Goal: Check status: Check status

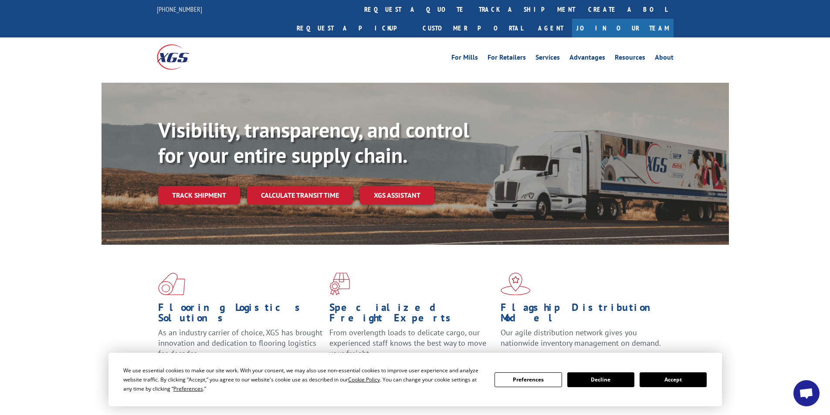
click at [669, 382] on button "Accept" at bounding box center [672, 379] width 67 height 15
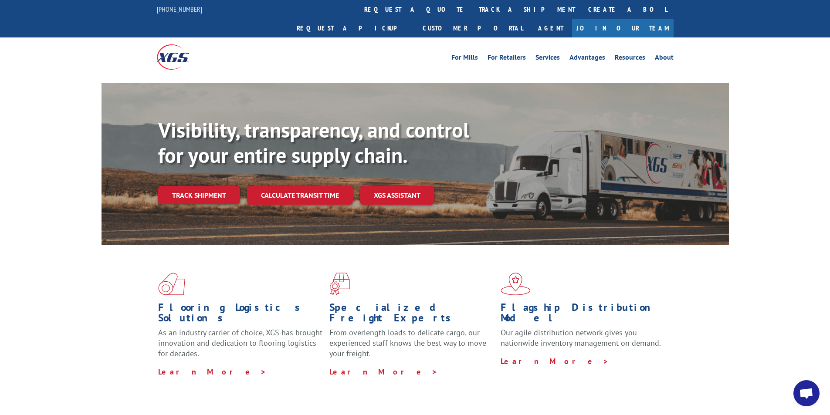
click at [183, 186] on link "Track shipment" at bounding box center [199, 195] width 82 height 18
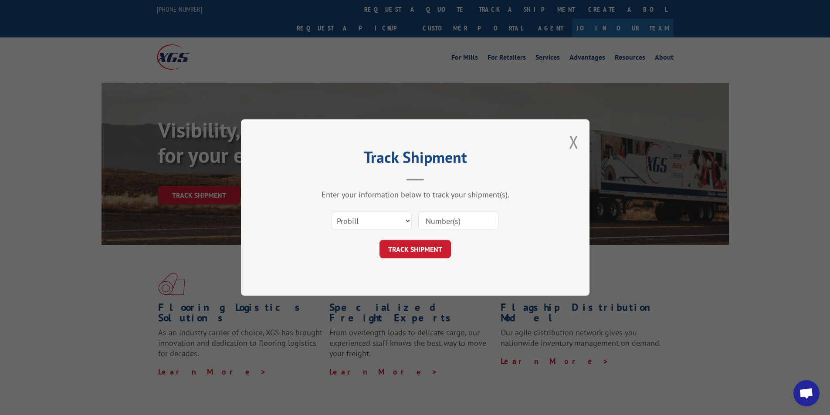
click at [471, 223] on input at bounding box center [458, 221] width 80 height 18
paste input "530512227"
type input "530512227"
click at [425, 252] on button "TRACK SHIPMENT" at bounding box center [414, 249] width 71 height 18
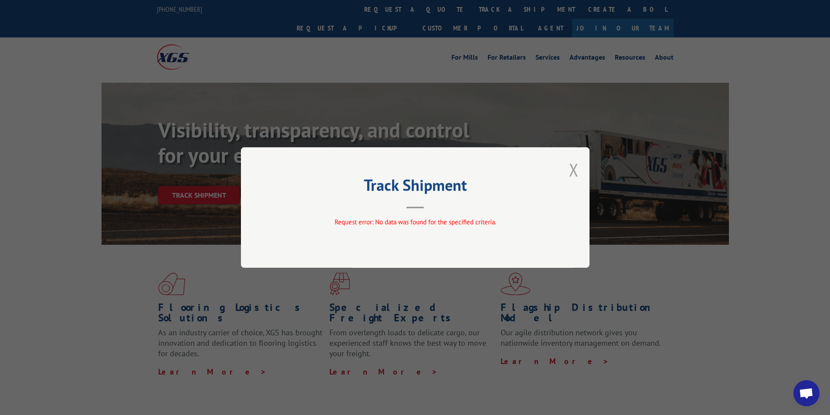
click at [573, 168] on button "Close modal" at bounding box center [574, 169] width 10 height 23
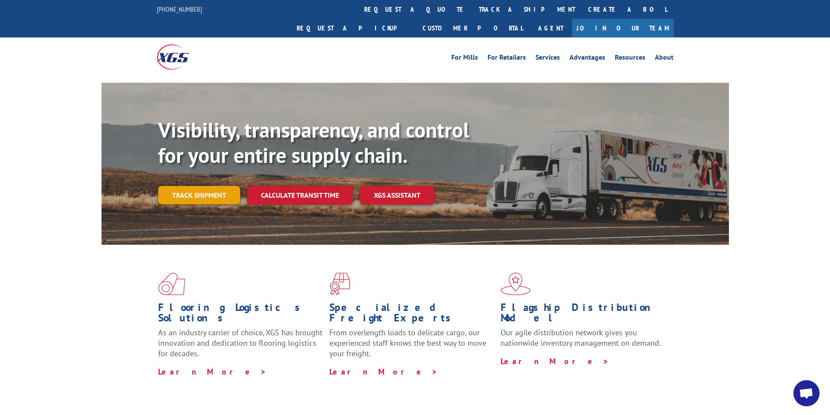
click at [215, 186] on link "Track shipment" at bounding box center [199, 195] width 82 height 18
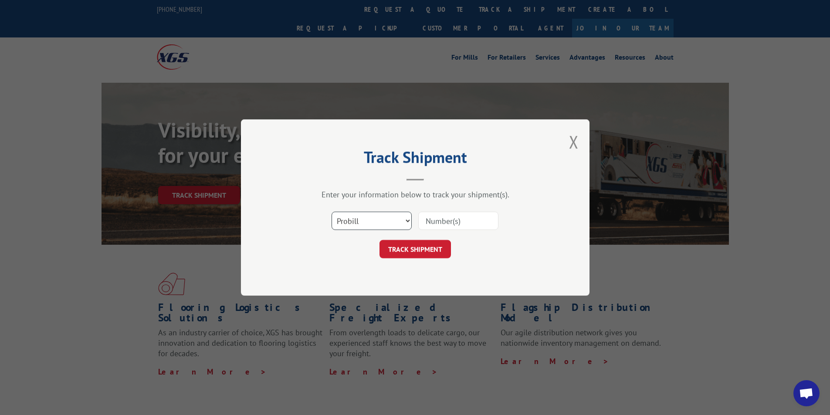
click at [345, 225] on select "Select category... Probill BOL PO" at bounding box center [371, 221] width 80 height 18
select select "bol"
click at [331, 212] on select "Select category... Probill BOL PO" at bounding box center [371, 221] width 80 height 18
click at [440, 226] on input at bounding box center [458, 221] width 80 height 18
paste input "530512227"
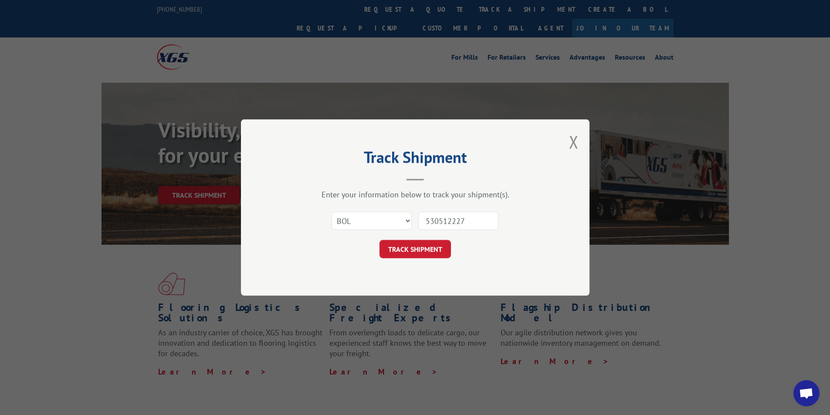
type input "530512227"
click at [436, 239] on form "Select category... Probill BOL PO 530512227 TRACK SHIPMENT" at bounding box center [414, 232] width 261 height 52
click at [425, 250] on button "TRACK SHIPMENT" at bounding box center [414, 249] width 71 height 18
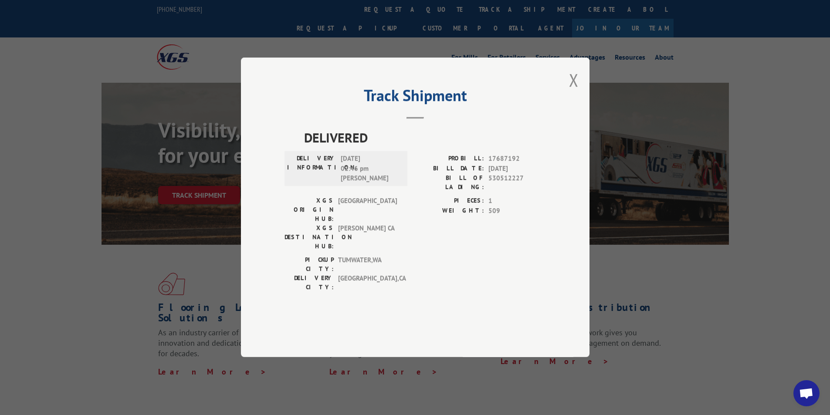
drag, startPoint x: 577, startPoint y: 102, endPoint x: 392, endPoint y: 117, distance: 185.3
click at [577, 91] on button "Close modal" at bounding box center [574, 79] width 10 height 23
